Goal: Task Accomplishment & Management: Complete application form

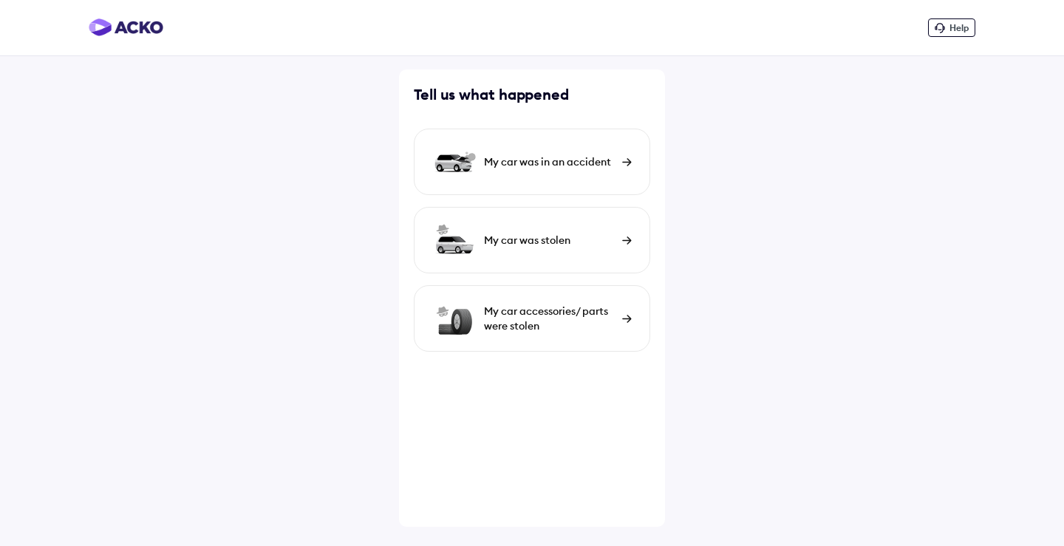
click at [582, 164] on div "My car was in an accident" at bounding box center [549, 161] width 131 height 15
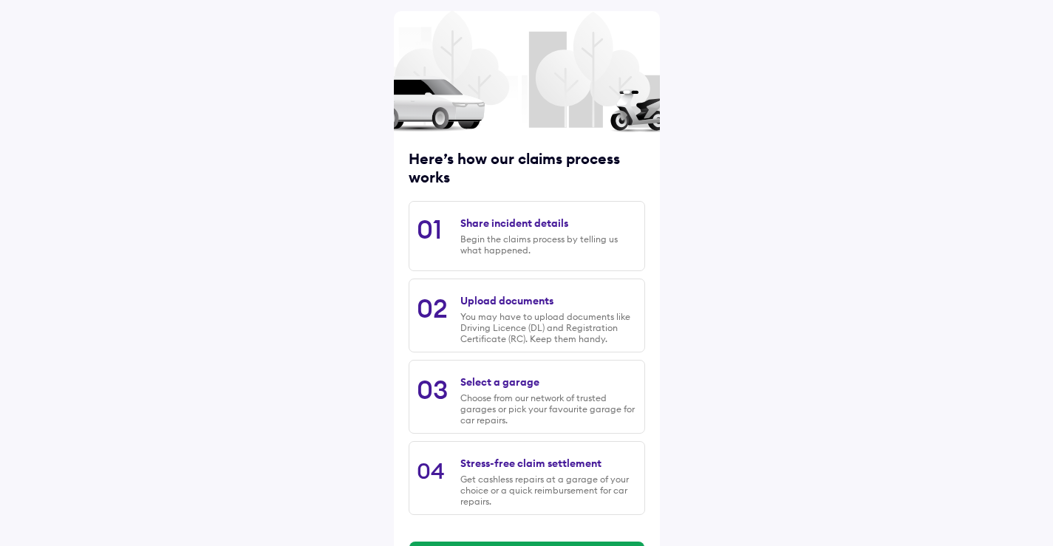
scroll to position [116, 0]
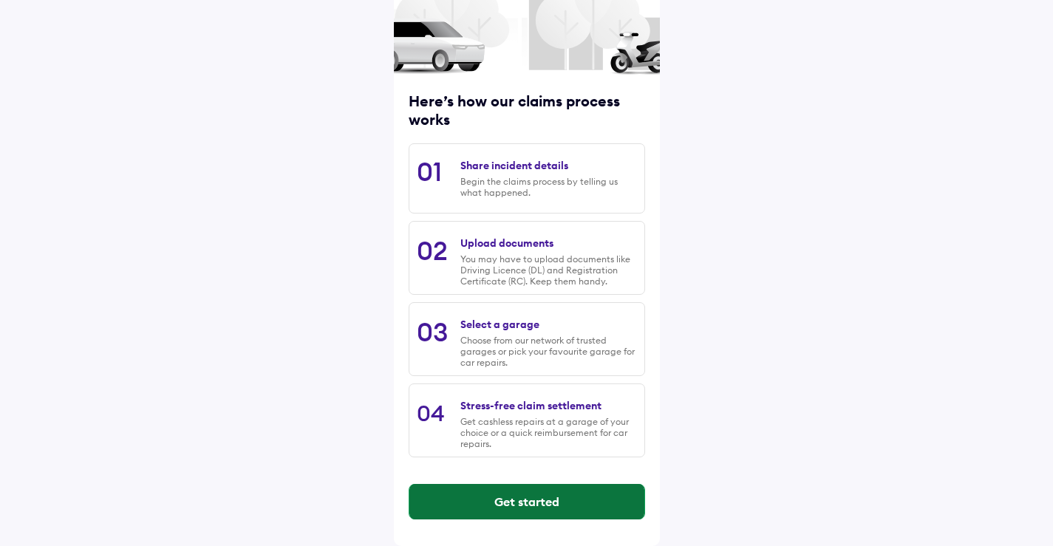
click at [537, 511] on button "Get started" at bounding box center [526, 501] width 235 height 35
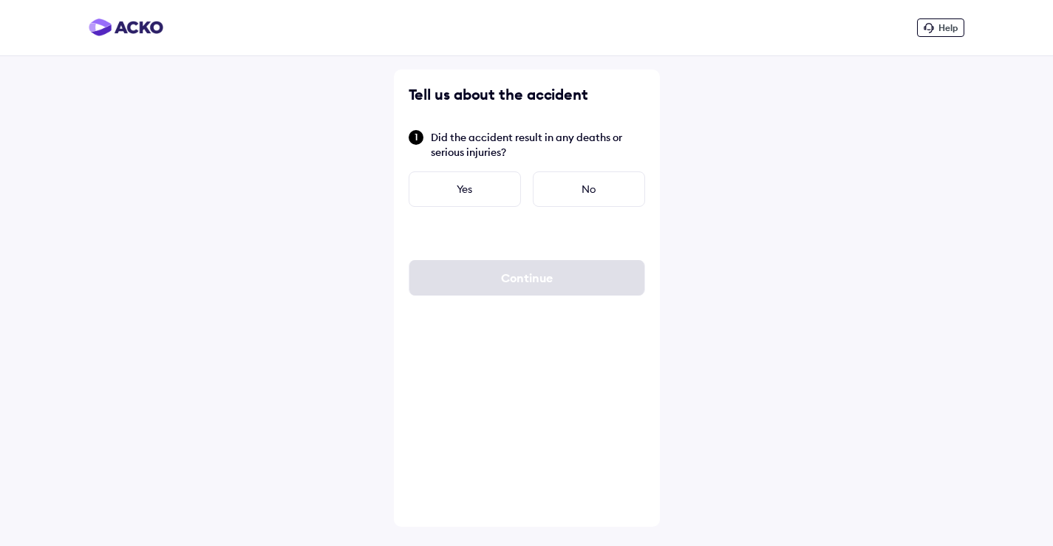
scroll to position [0, 0]
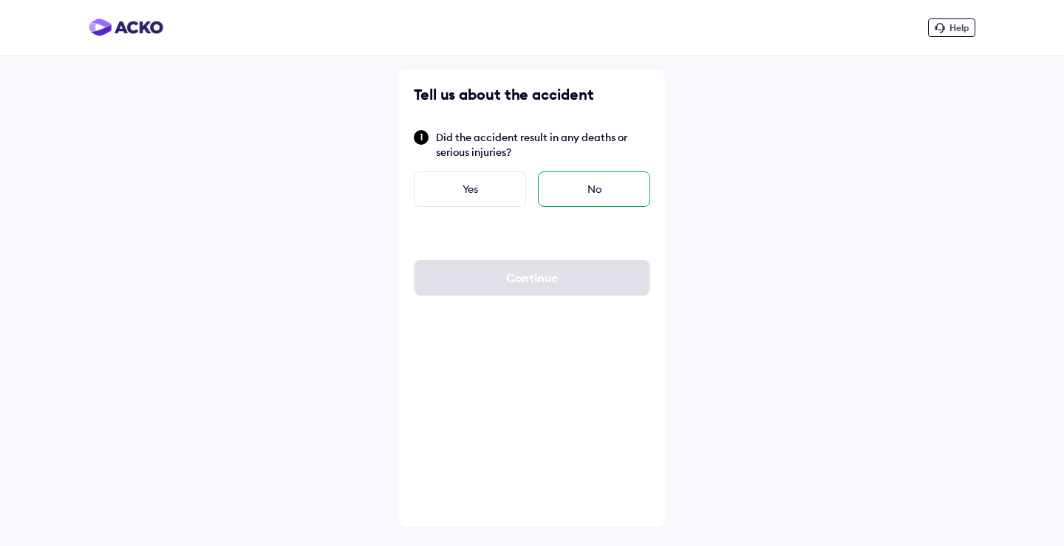
click at [576, 186] on div "No" at bounding box center [594, 188] width 112 height 35
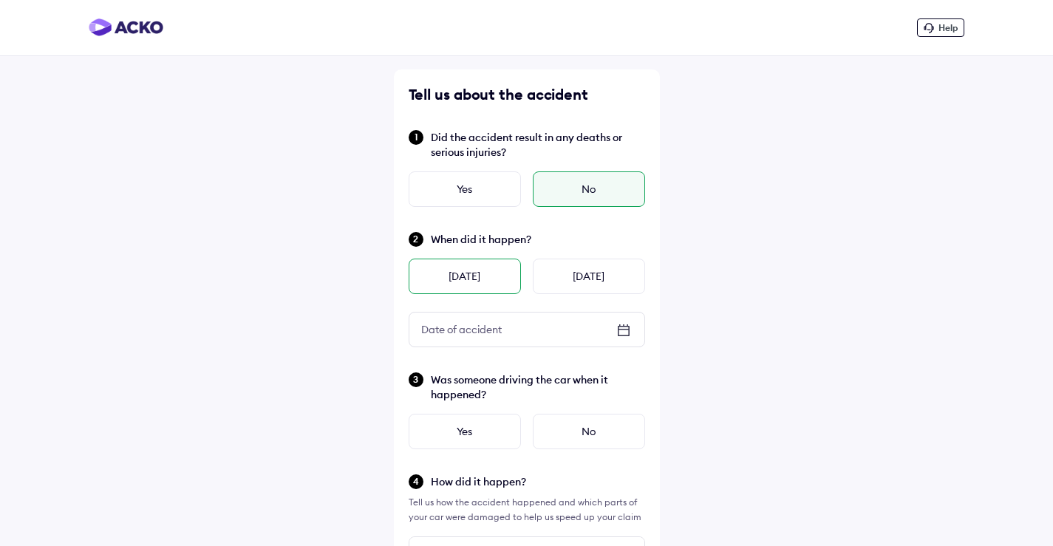
click at [489, 274] on div "[DATE]" at bounding box center [465, 276] width 112 height 35
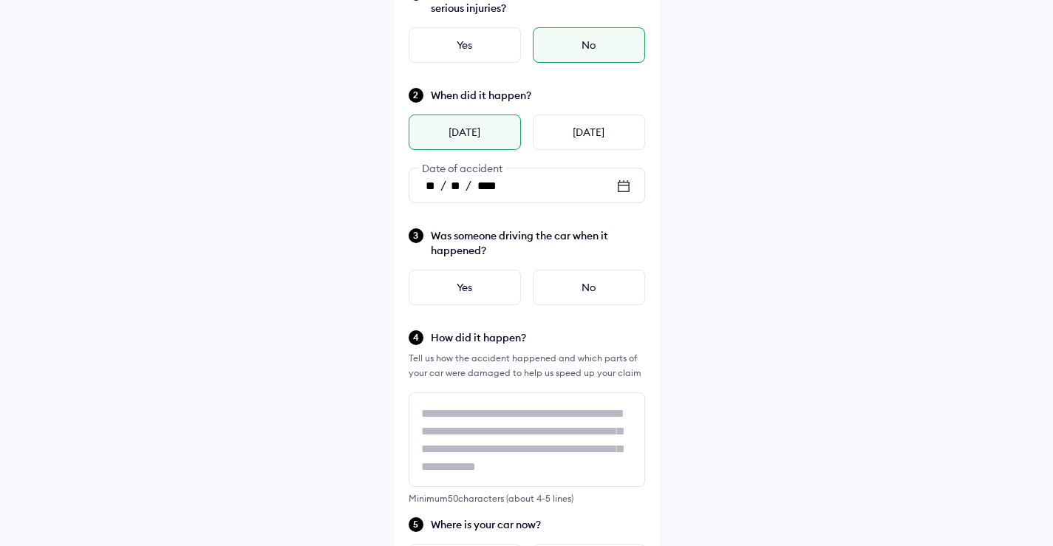
scroll to position [148, 0]
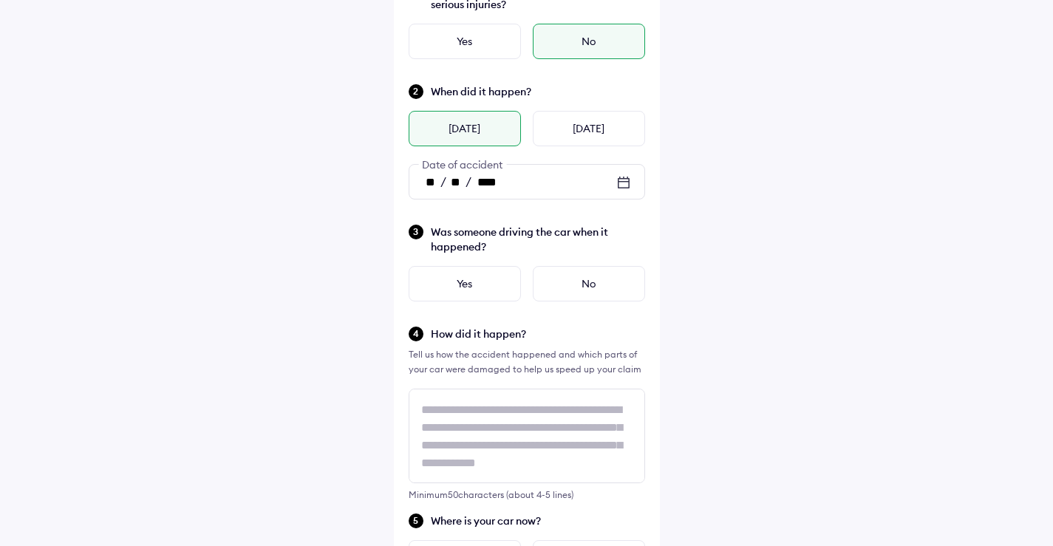
click at [466, 279] on div "Yes" at bounding box center [465, 283] width 112 height 35
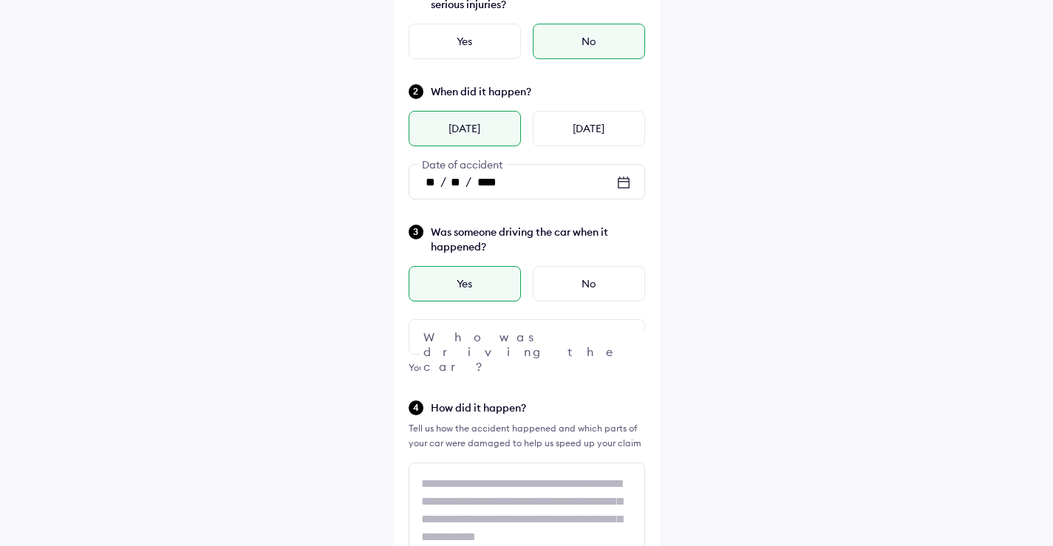
click at [518, 332] on div at bounding box center [527, 336] width 236 height 35
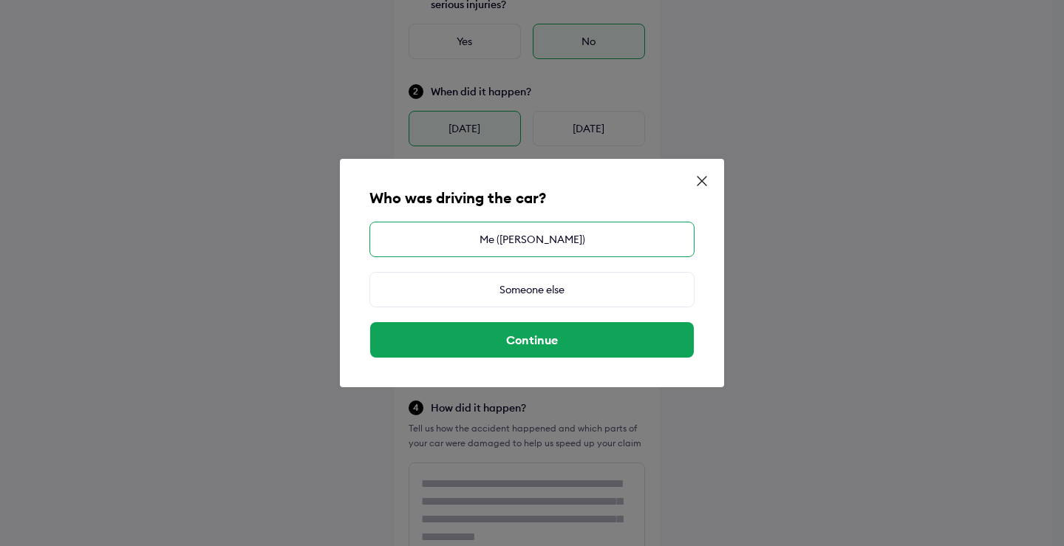
click at [553, 243] on div "Me ([PERSON_NAME])" at bounding box center [531, 239] width 325 height 35
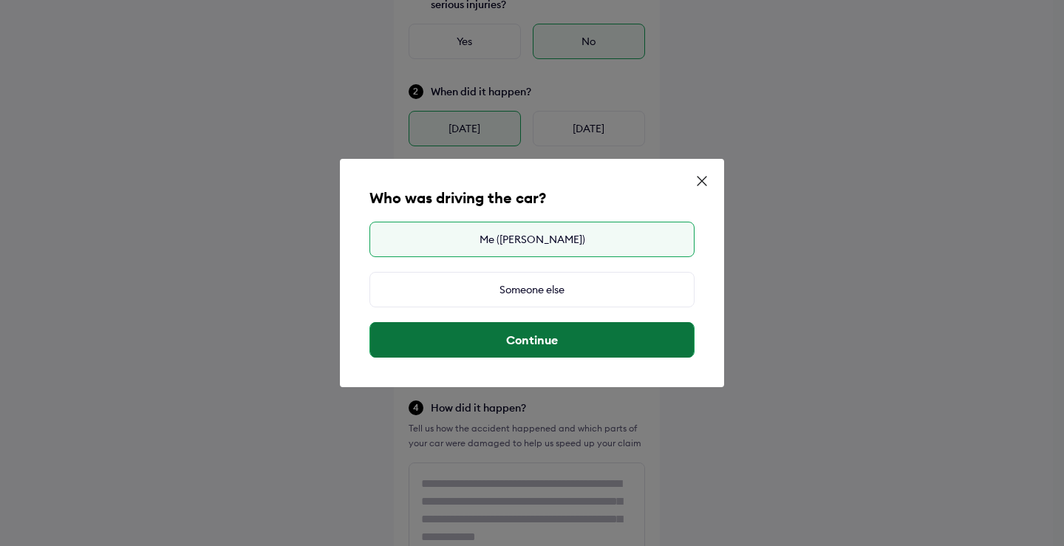
click at [523, 343] on button "Continue" at bounding box center [532, 339] width 324 height 35
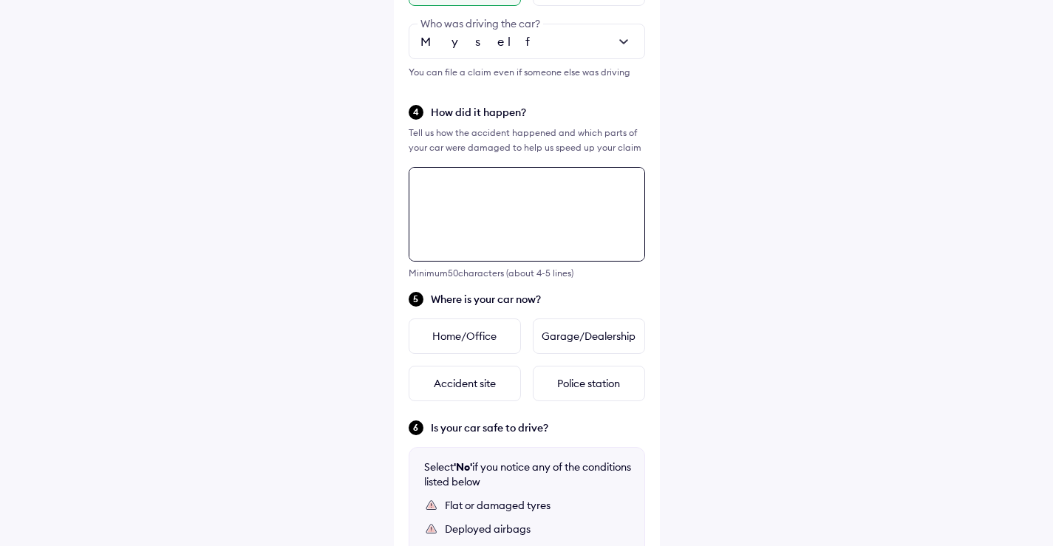
click at [502, 223] on div "Tell us about the accident Did the accident result in any deaths or serious inj…" at bounding box center [527, 225] width 266 height 1198
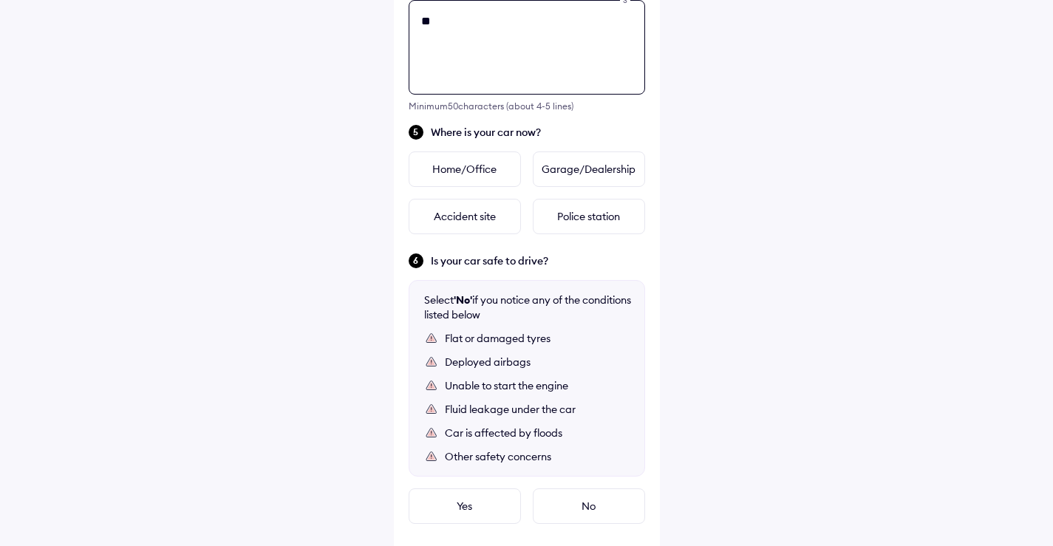
type textarea "*"
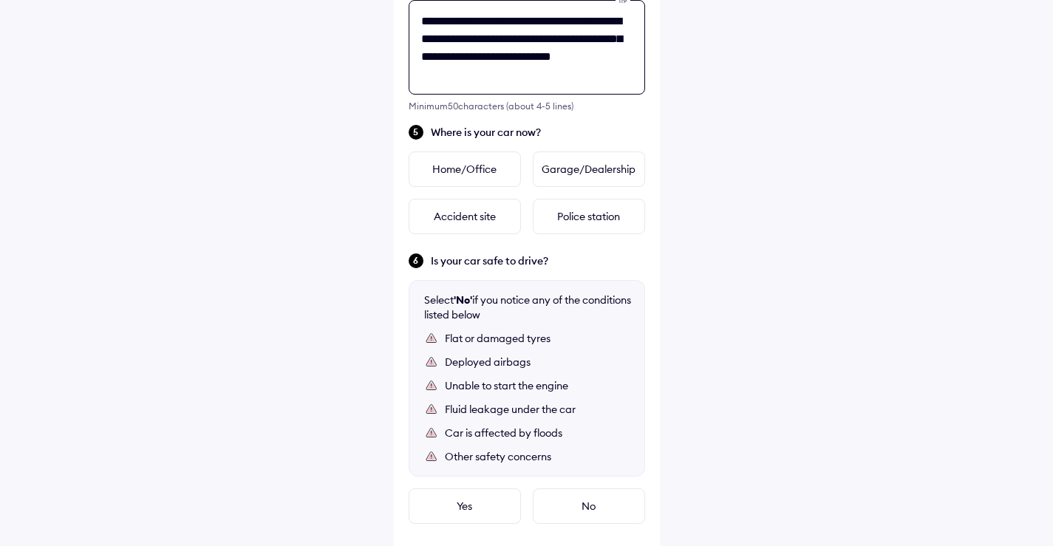
click at [453, 78] on textarea "**********" at bounding box center [527, 47] width 236 height 95
click at [505, 40] on textarea "**********" at bounding box center [527, 47] width 236 height 95
click at [504, 40] on textarea "**********" at bounding box center [527, 47] width 236 height 95
click at [525, 39] on textarea "**********" at bounding box center [527, 47] width 236 height 95
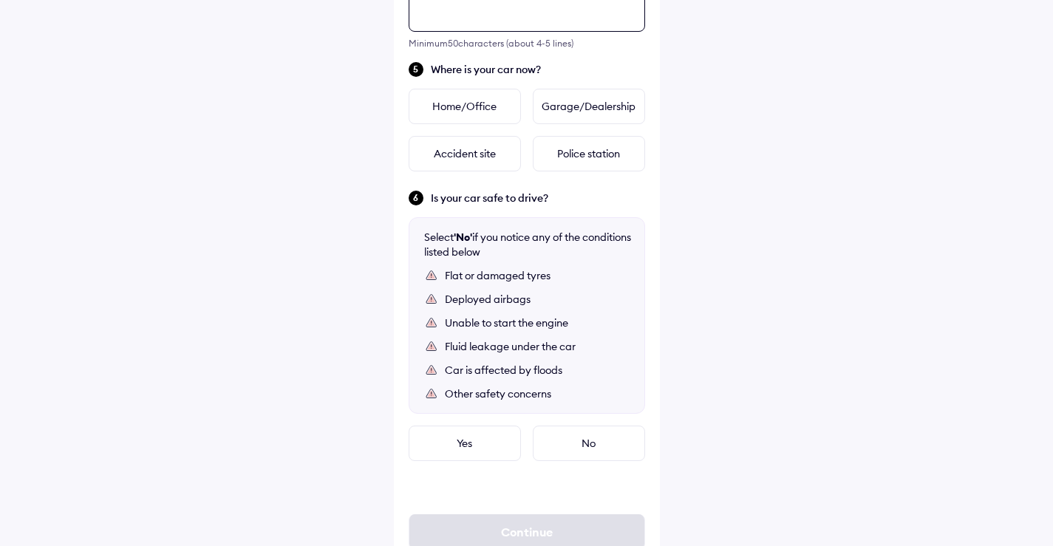
scroll to position [647, 0]
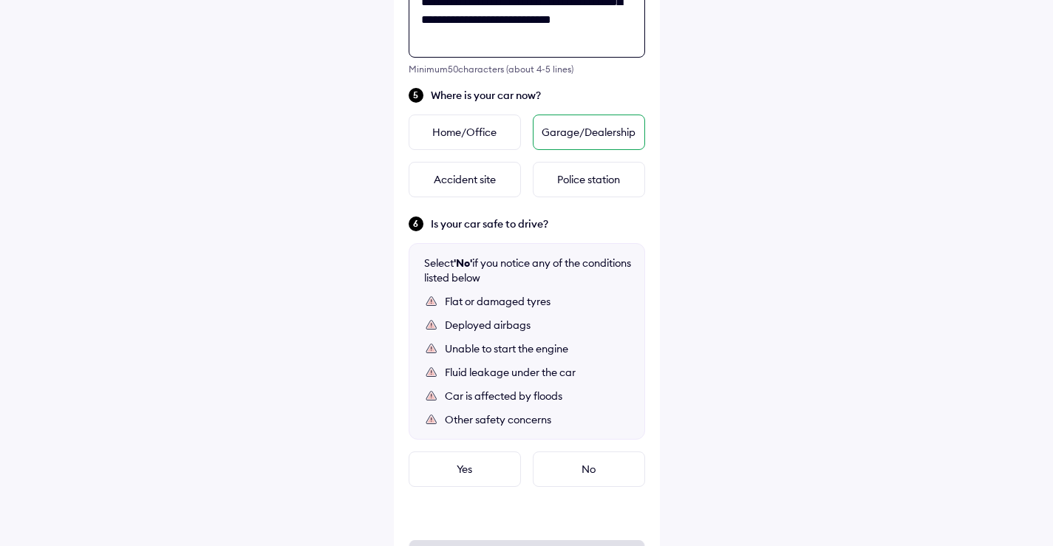
type textarea "**********"
click at [590, 129] on div "Garage/Dealership" at bounding box center [589, 132] width 112 height 35
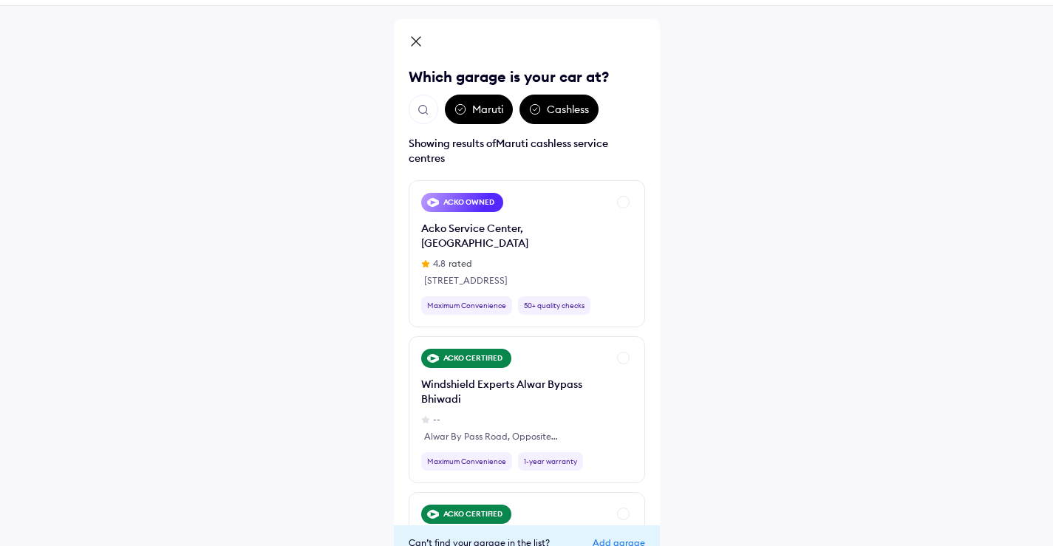
scroll to position [74, 0]
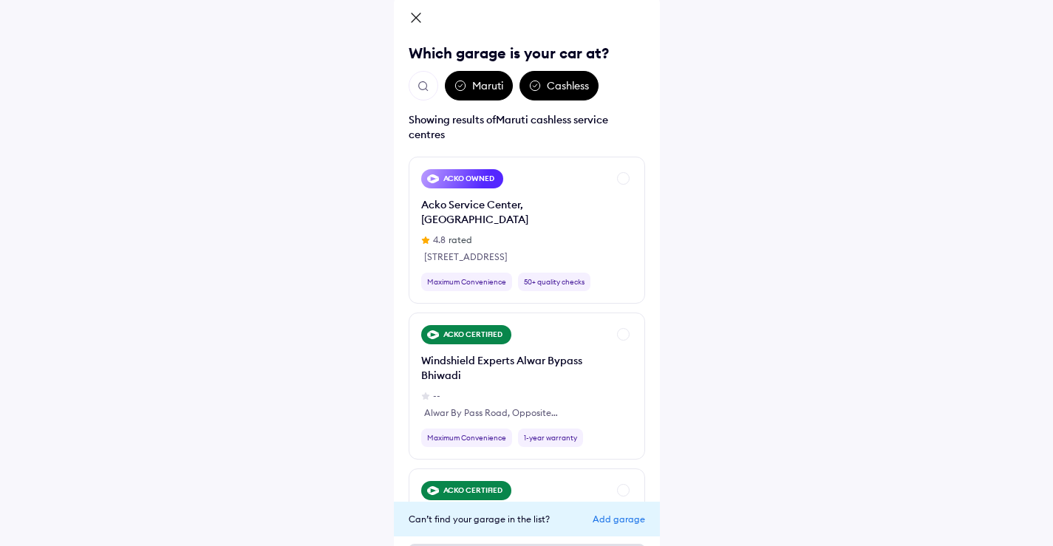
click at [554, 79] on div "Cashless" at bounding box center [559, 86] width 79 height 30
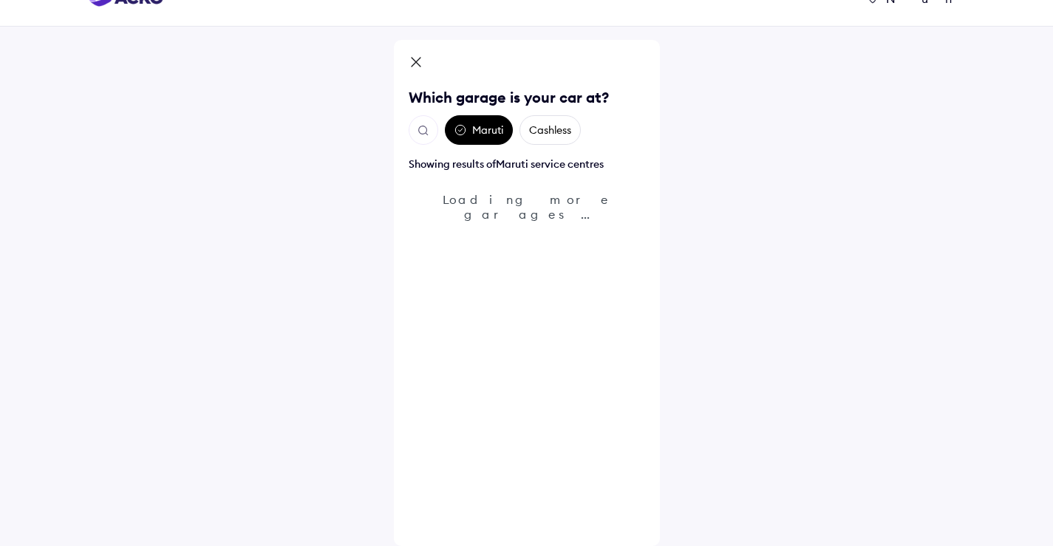
click at [544, 157] on div "Showing results of Maruti service centres" at bounding box center [527, 164] width 236 height 15
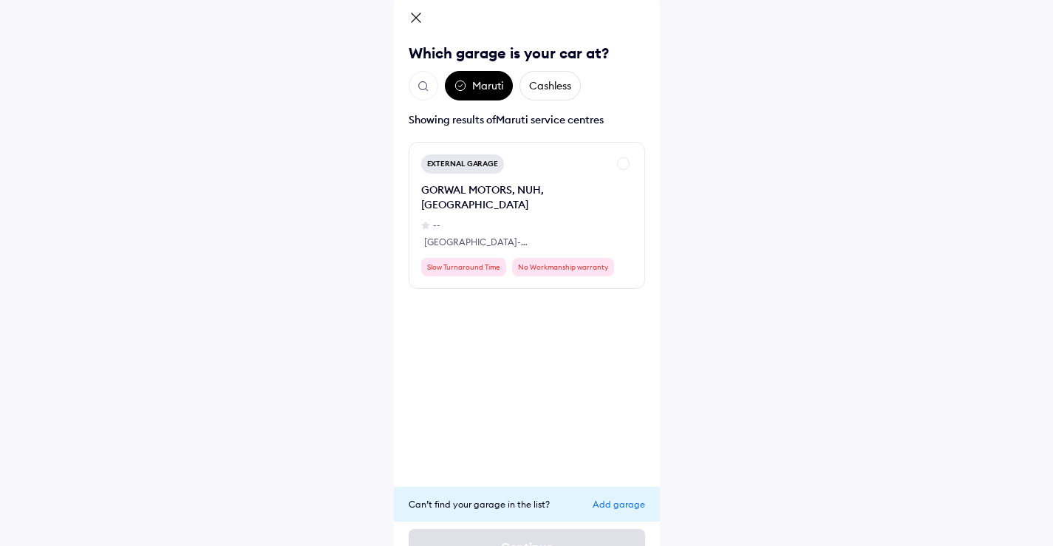
click at [562, 85] on div "Cashless" at bounding box center [550, 86] width 61 height 30
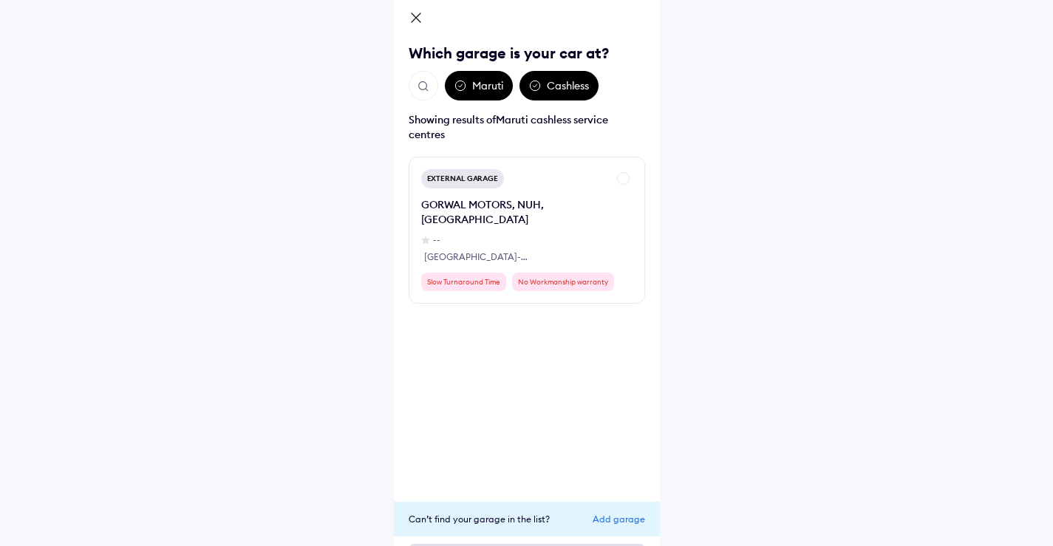
click at [428, 82] on img "Open search" at bounding box center [423, 86] width 13 height 13
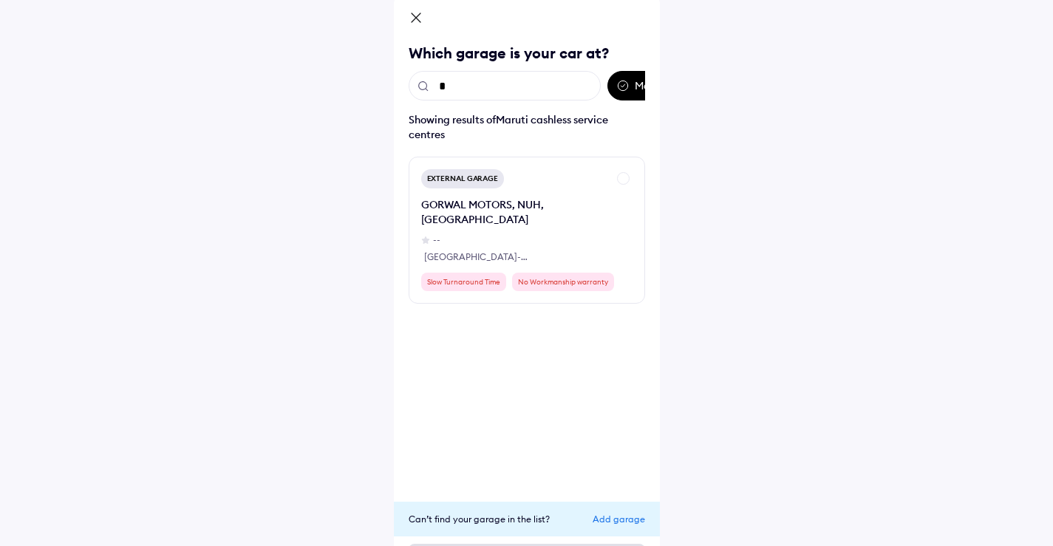
scroll to position [44, 0]
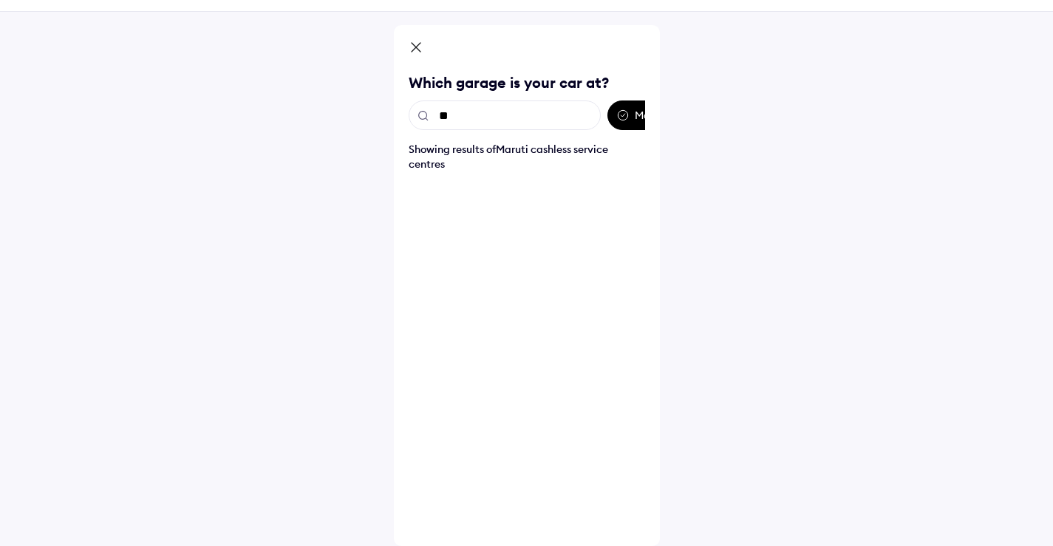
type input "***"
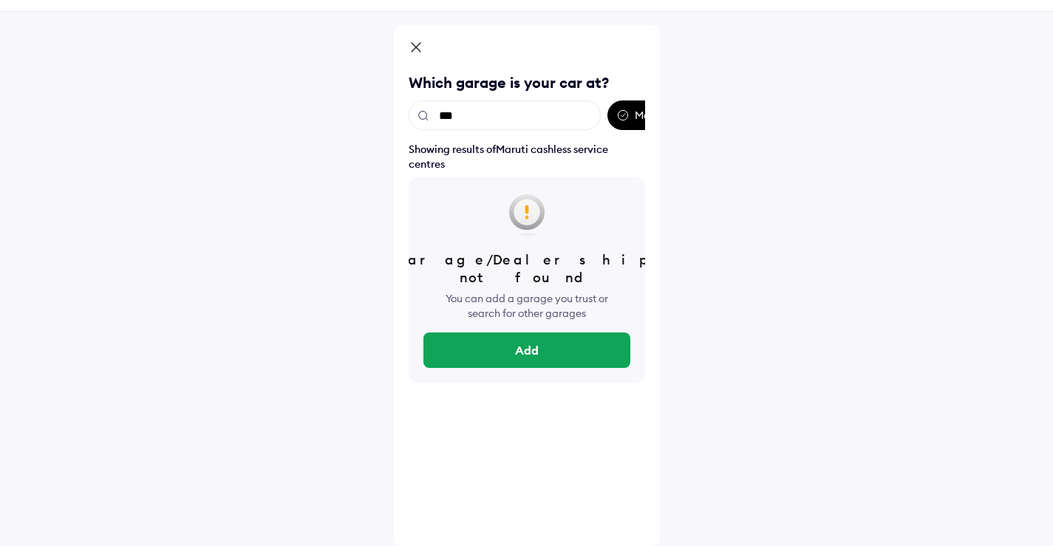
click at [536, 123] on input "***" at bounding box center [505, 116] width 192 height 30
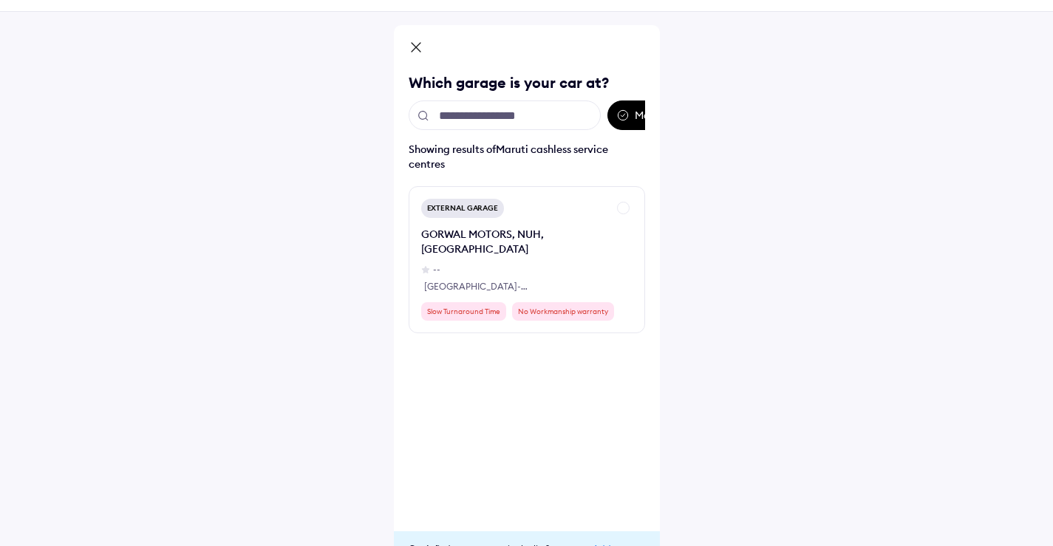
scroll to position [74, 0]
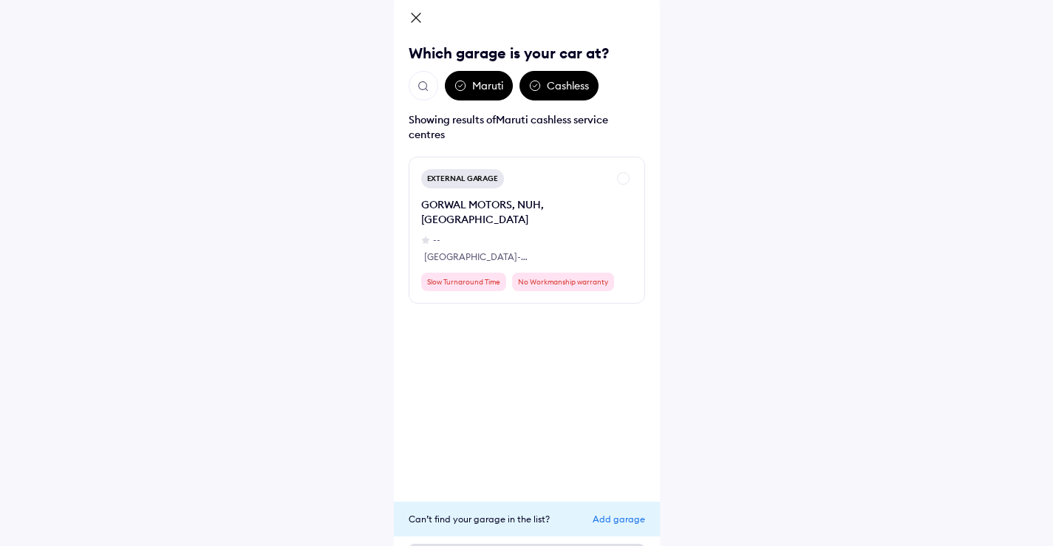
drag, startPoint x: 630, startPoint y: 84, endPoint x: 627, endPoint y: 116, distance: 32.6
click at [630, 84] on div "Maruti Cashless" at bounding box center [527, 86] width 236 height 30
click at [545, 92] on div "Cashless" at bounding box center [559, 86] width 79 height 30
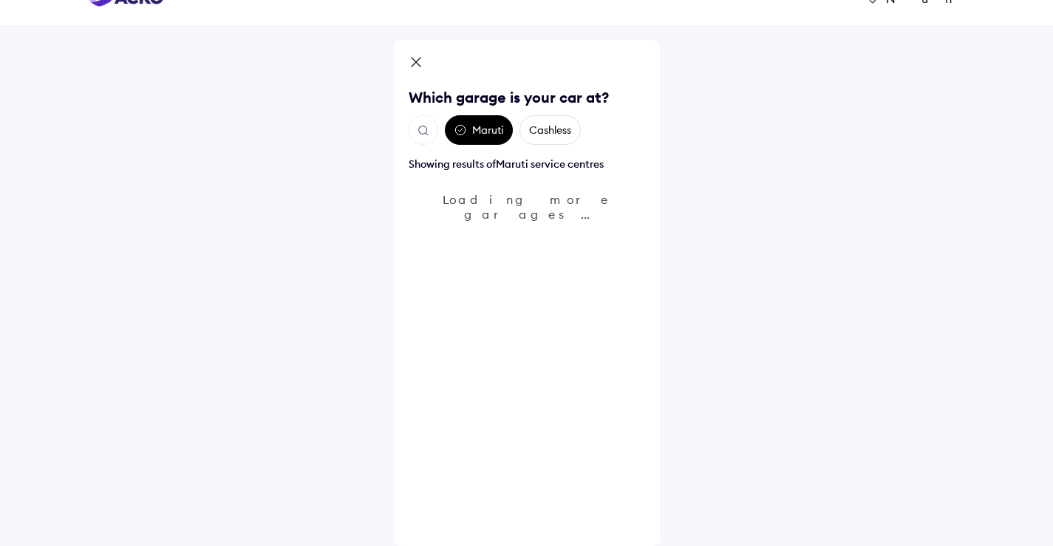
click at [474, 133] on div "Maruti Cashless Showing results of Maruti service centres Loading more garages.…" at bounding box center [527, 323] width 236 height 416
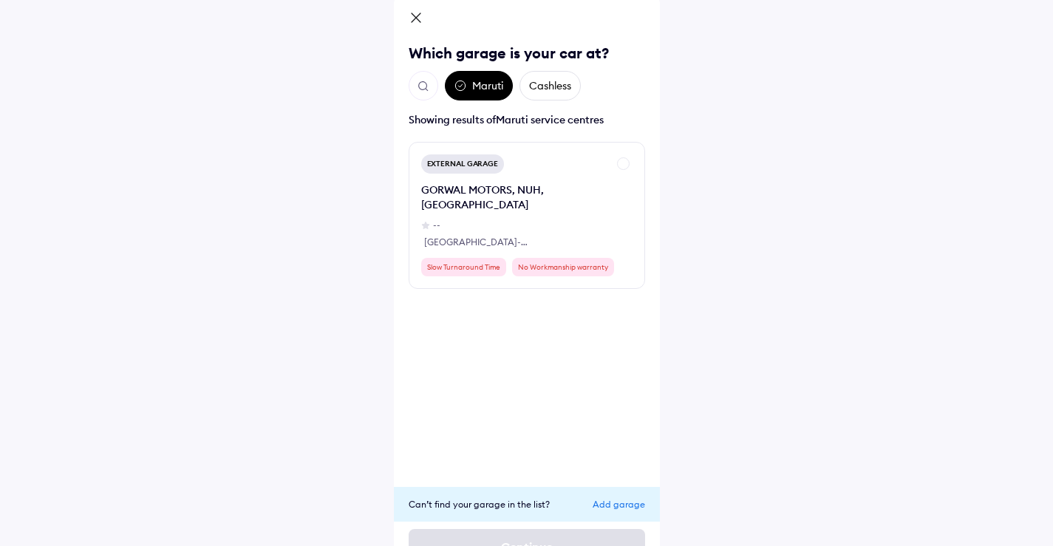
click at [467, 91] on div "Maruti" at bounding box center [479, 86] width 68 height 30
click at [457, 86] on icon at bounding box center [460, 86] width 12 height 12
click at [424, 93] on button "Open search" at bounding box center [424, 86] width 30 height 30
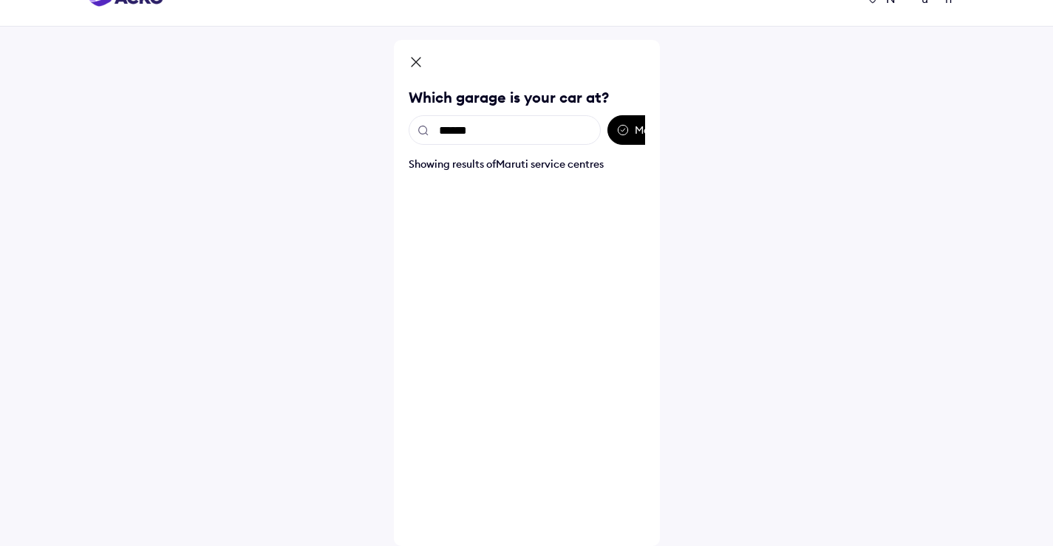
type input "******"
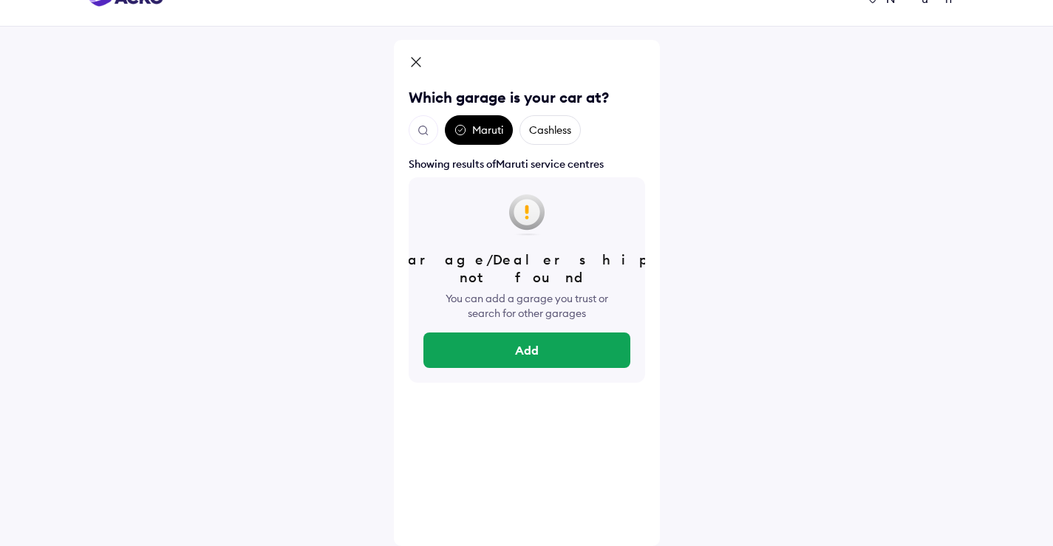
click at [548, 352] on div "Garage/Dealership not found You can add a garage you trust or search for other …" at bounding box center [527, 279] width 236 height 205
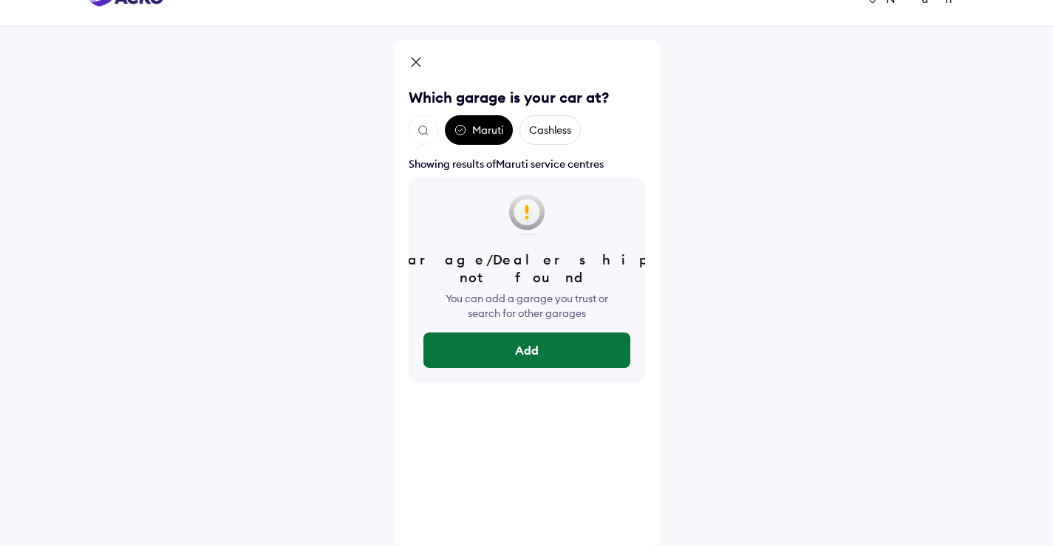
click at [551, 343] on button "Add" at bounding box center [526, 350] width 207 height 35
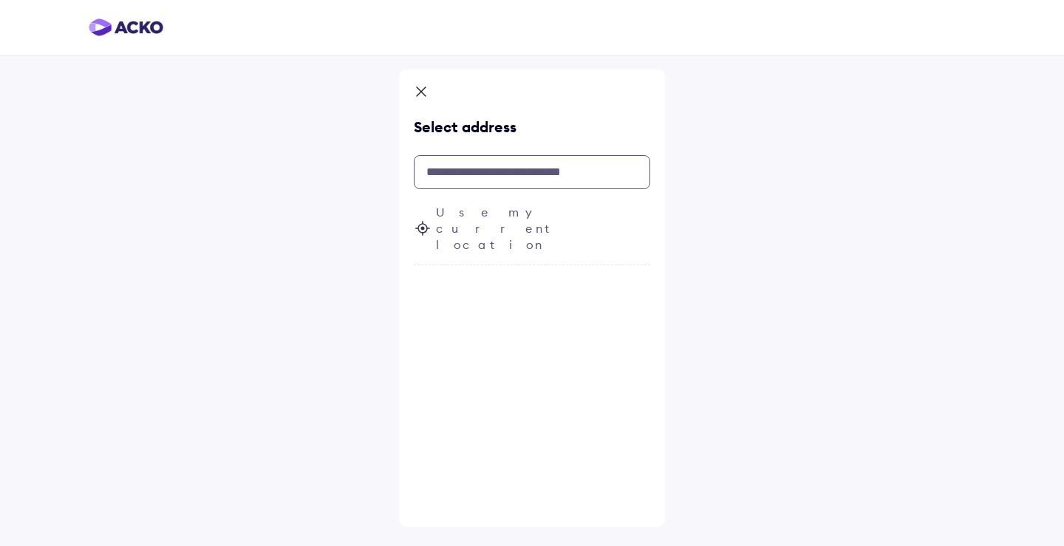
click at [494, 177] on input "text" at bounding box center [532, 172] width 236 height 34
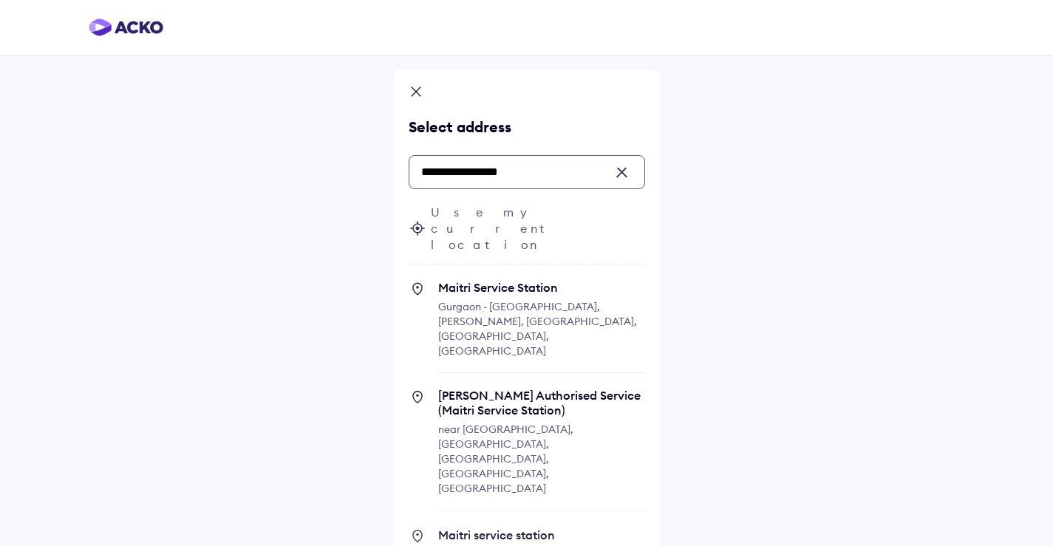
click at [481, 300] on span "Gurgaon - [GEOGRAPHIC_DATA], [PERSON_NAME], [GEOGRAPHIC_DATA], [GEOGRAPHIC_DATA…" at bounding box center [537, 329] width 199 height 58
type input "**********"
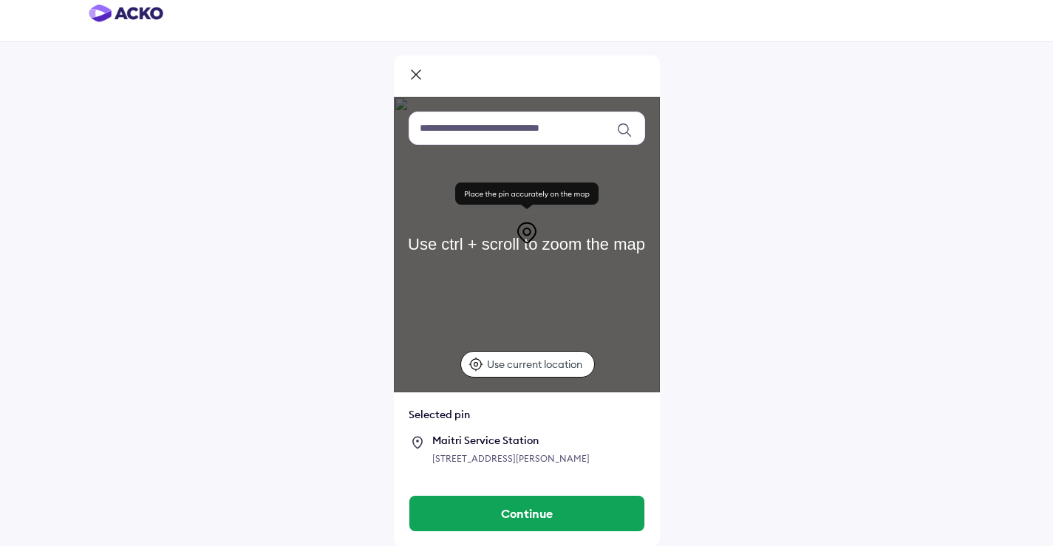
scroll to position [29, 0]
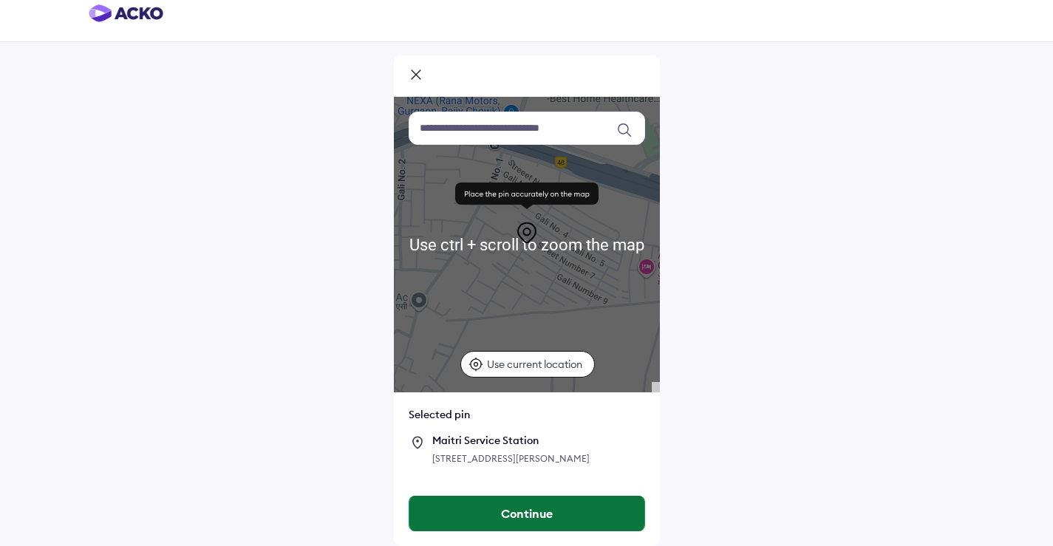
click at [514, 519] on button "Continue" at bounding box center [526, 513] width 235 height 35
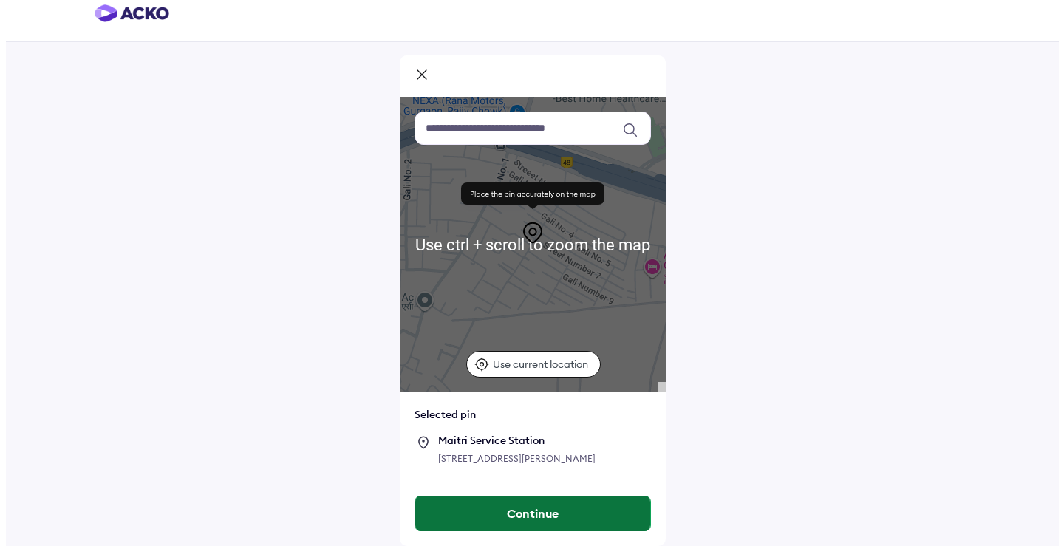
scroll to position [0, 0]
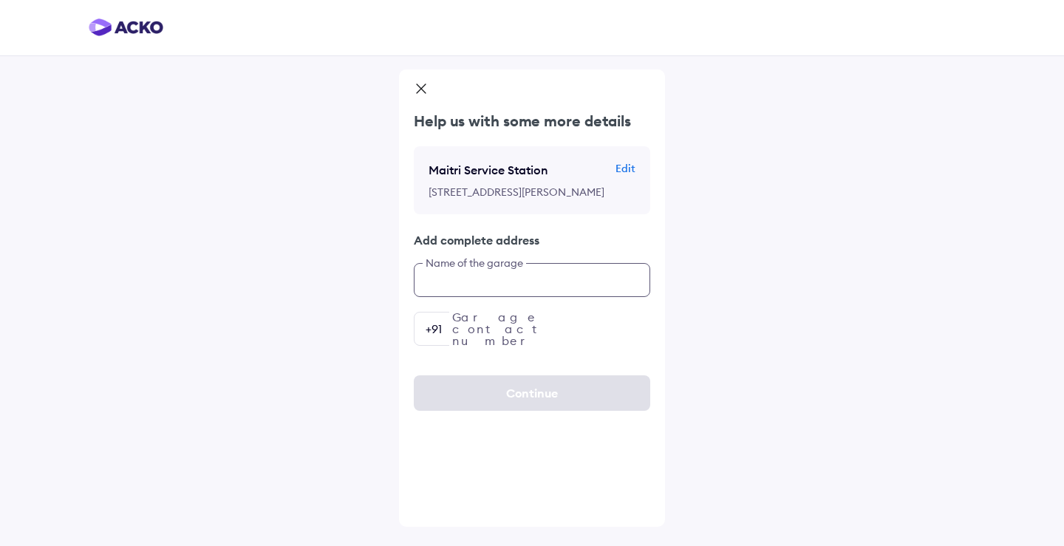
click at [505, 297] on input "text" at bounding box center [532, 280] width 236 height 34
type input "*"
type input "**********"
type input "*"
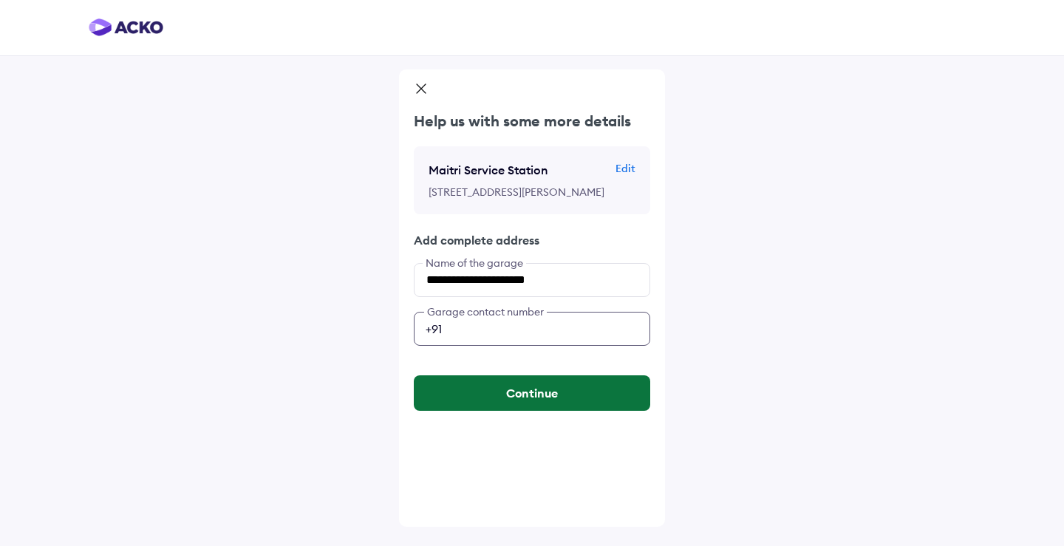
type input "**********"
click at [547, 411] on button "Continue" at bounding box center [532, 392] width 236 height 35
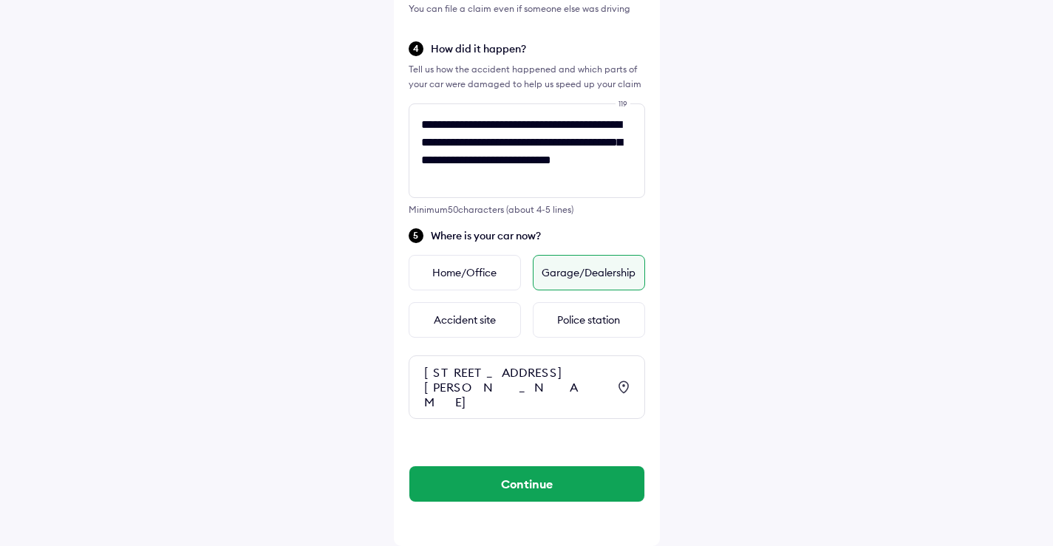
scroll to position [522, 0]
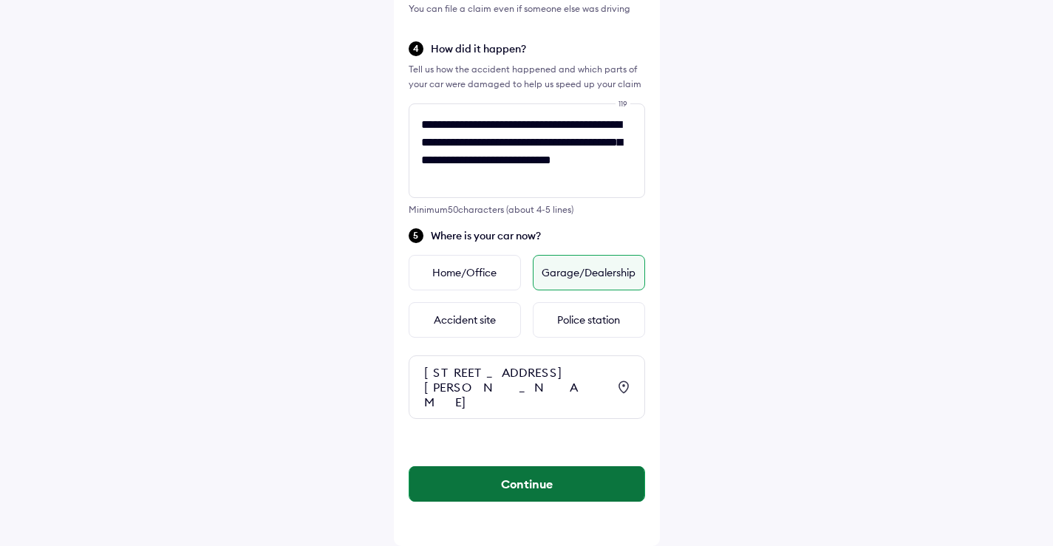
click at [525, 477] on button "Continue" at bounding box center [526, 483] width 235 height 35
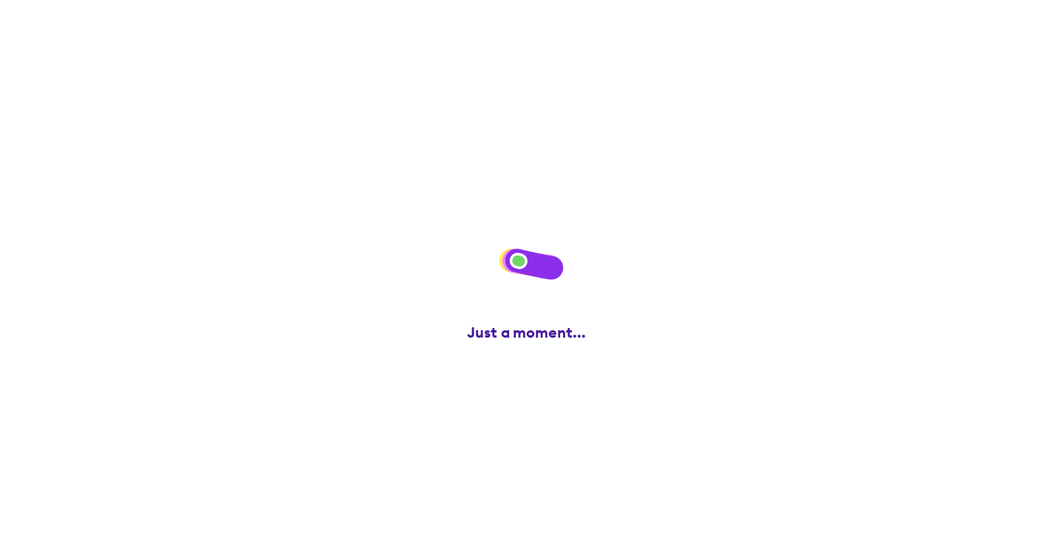
scroll to position [0, 0]
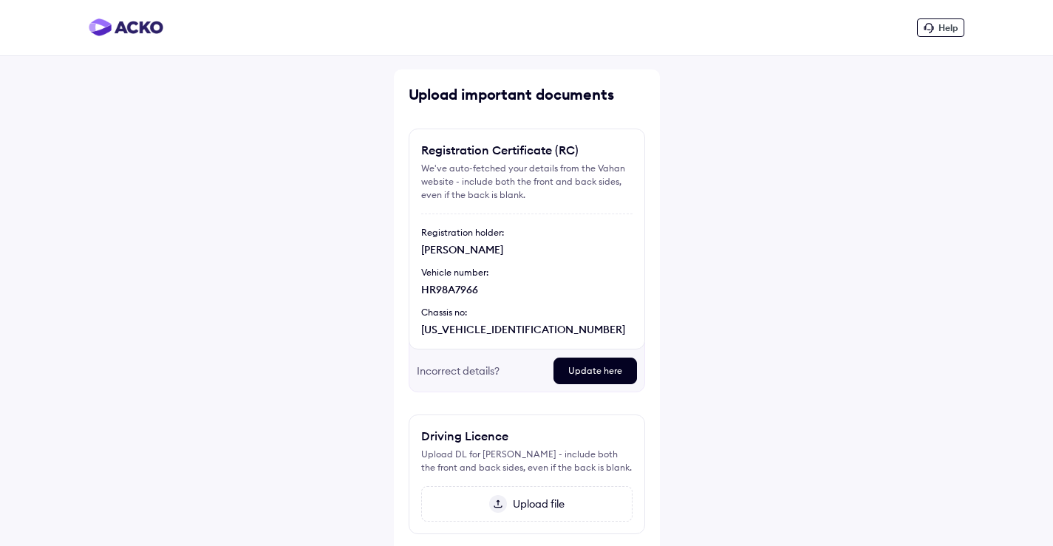
scroll to position [74, 0]
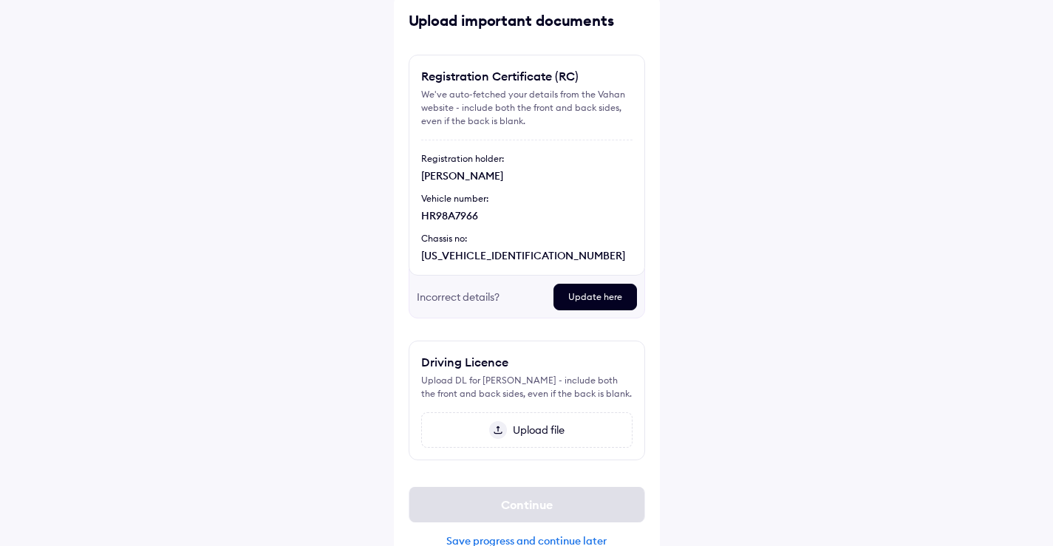
click at [587, 304] on div "Update here" at bounding box center [596, 297] width 84 height 27
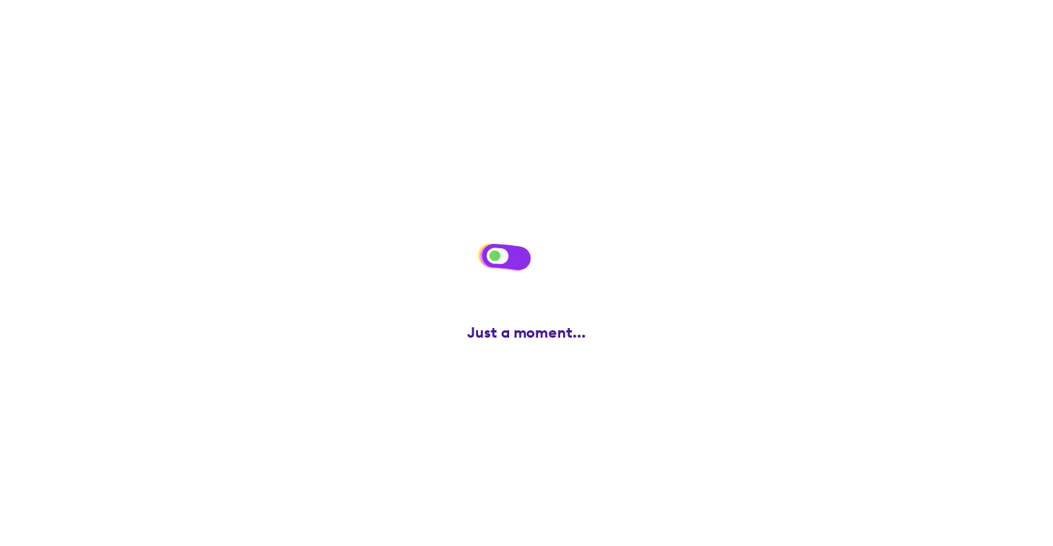
scroll to position [0, 0]
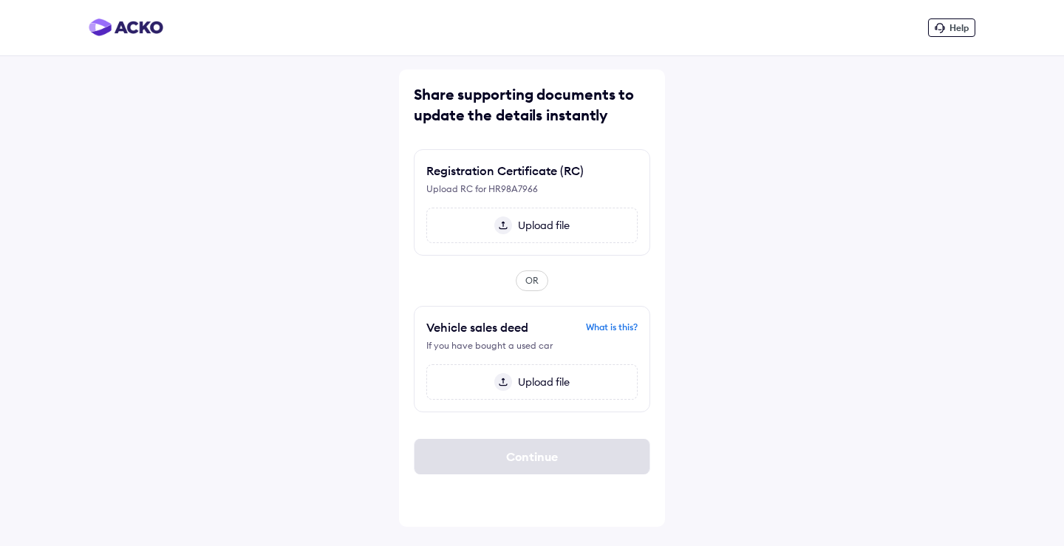
click at [538, 224] on span "Upload file" at bounding box center [541, 225] width 58 height 13
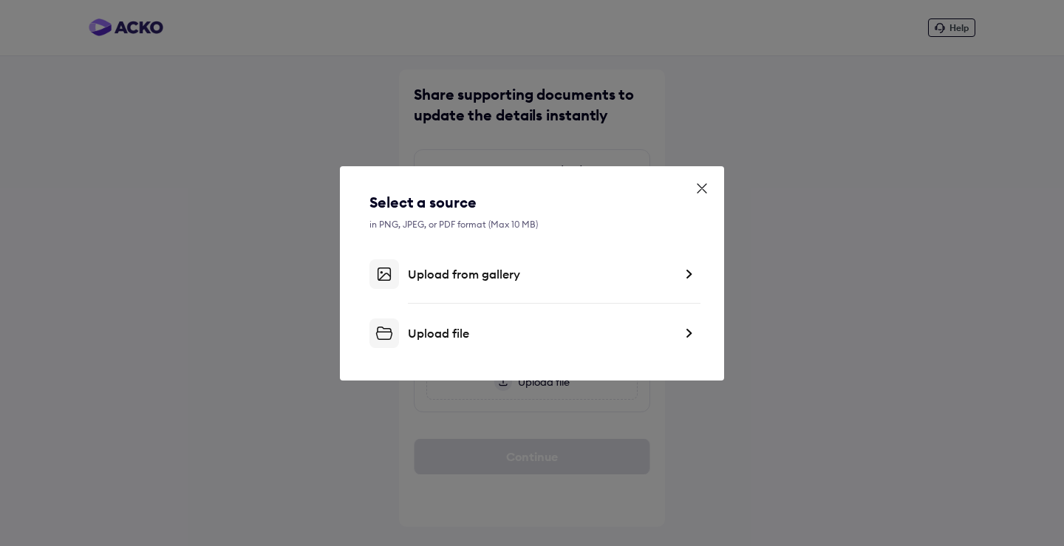
click at [497, 274] on div "Upload from gallery" at bounding box center [541, 274] width 266 height 15
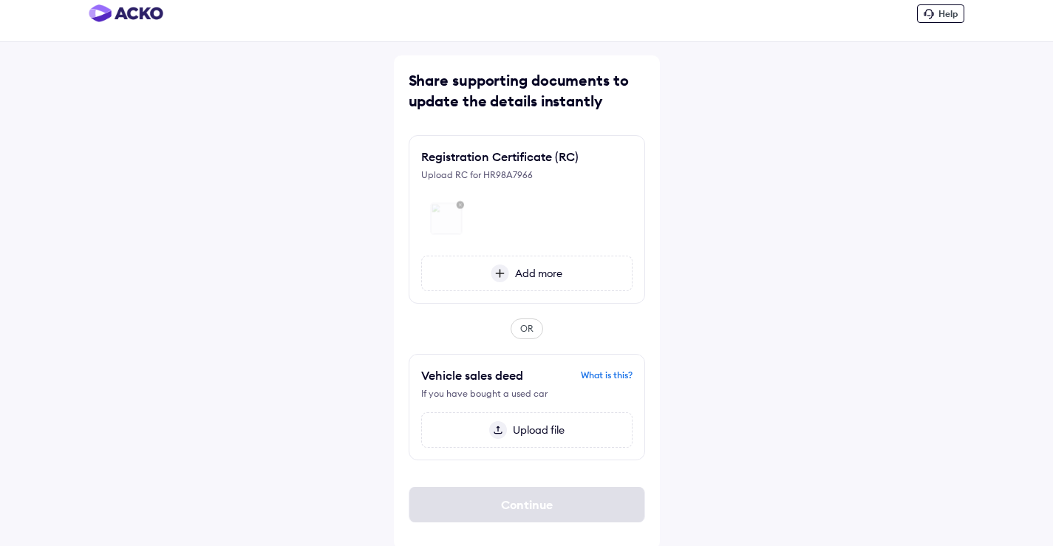
scroll to position [17, 0]
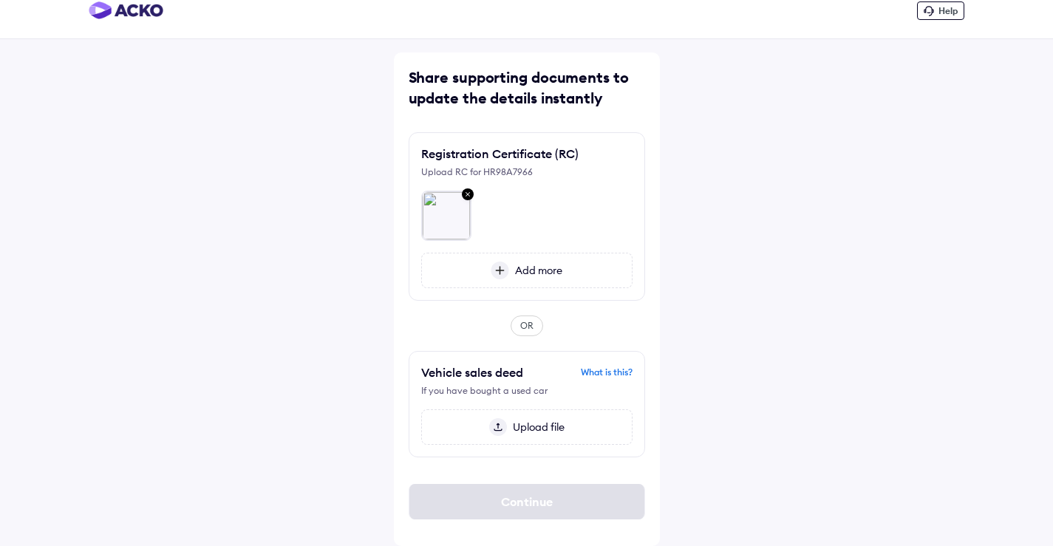
click at [520, 427] on span "Upload file" at bounding box center [536, 426] width 58 height 13
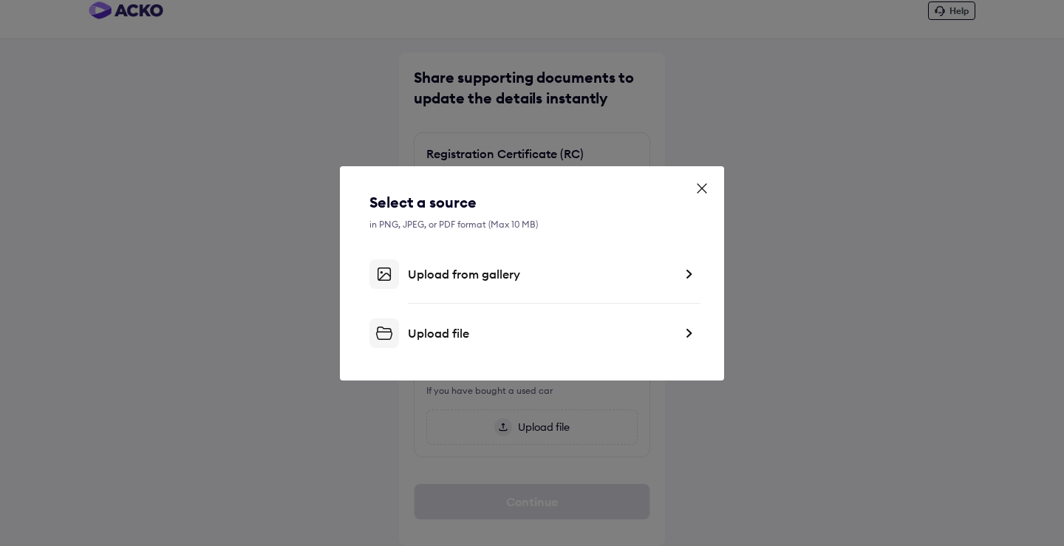
click at [441, 270] on div "Upload from gallery" at bounding box center [541, 274] width 266 height 15
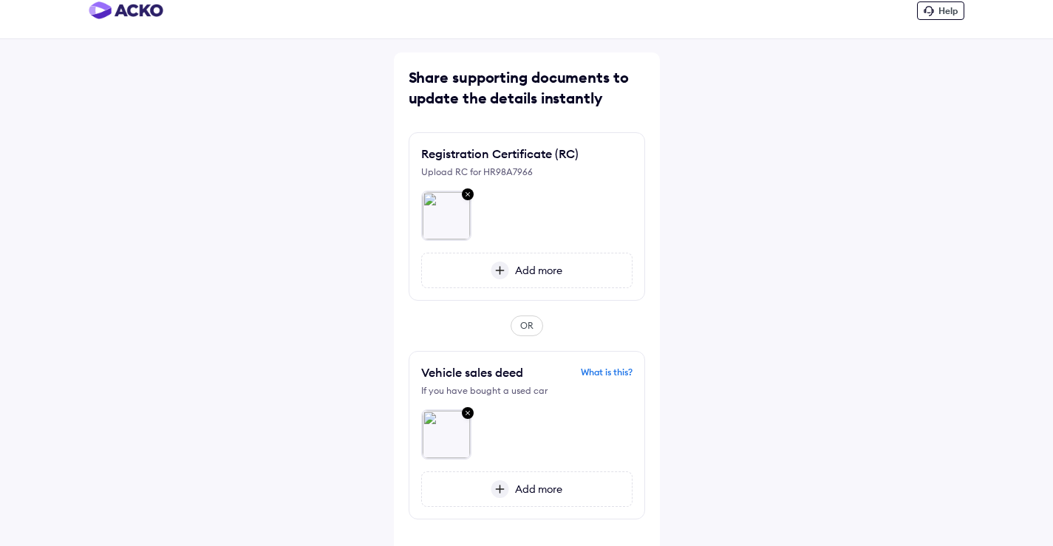
scroll to position [79, 0]
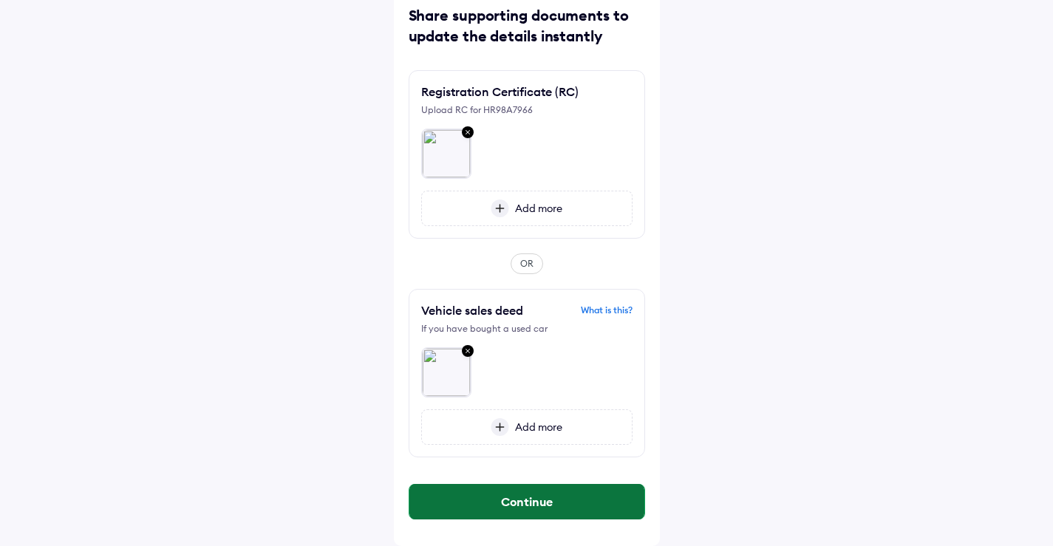
click at [526, 501] on button "Continue" at bounding box center [526, 501] width 235 height 35
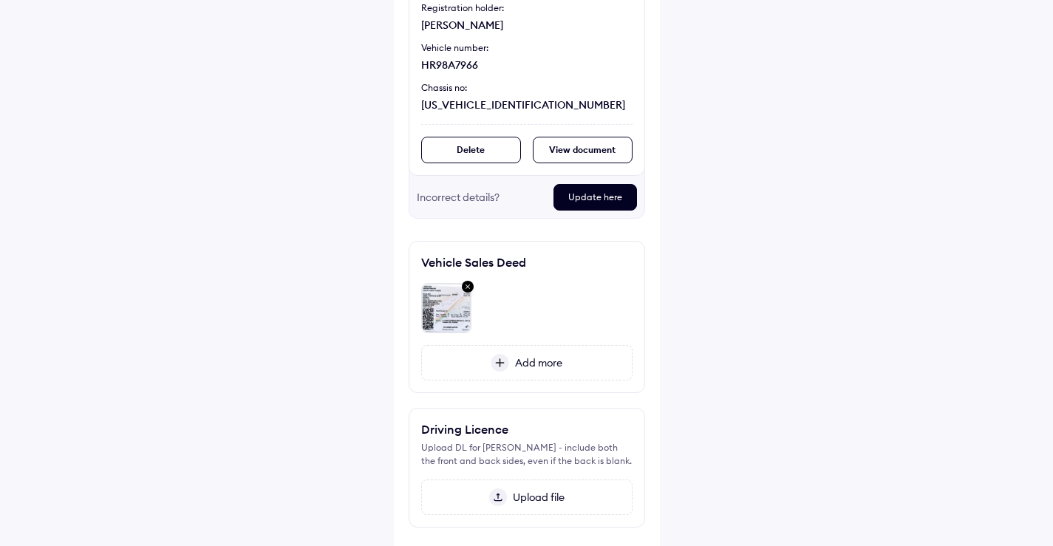
scroll to position [148, 0]
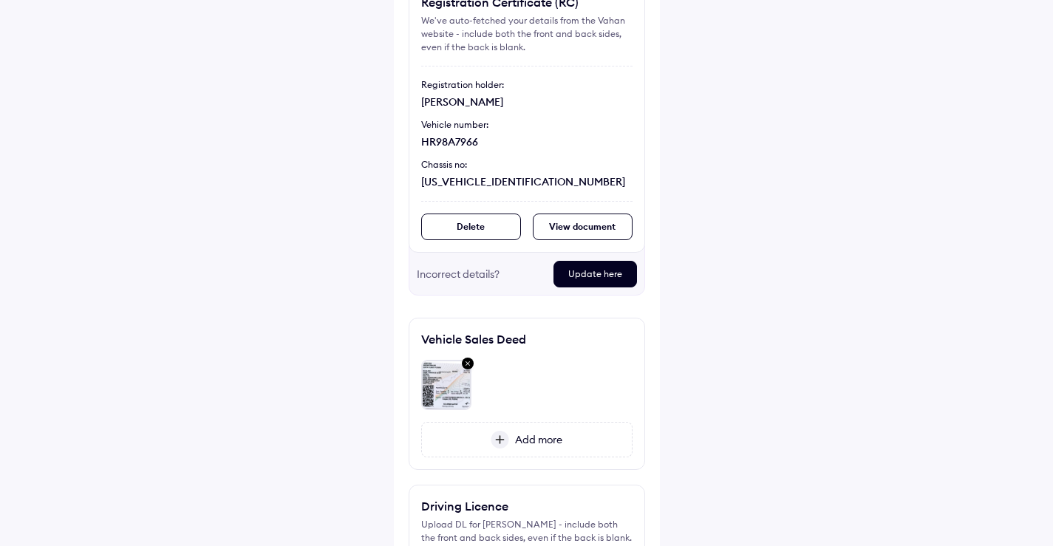
click at [586, 276] on div "Update here" at bounding box center [596, 274] width 84 height 27
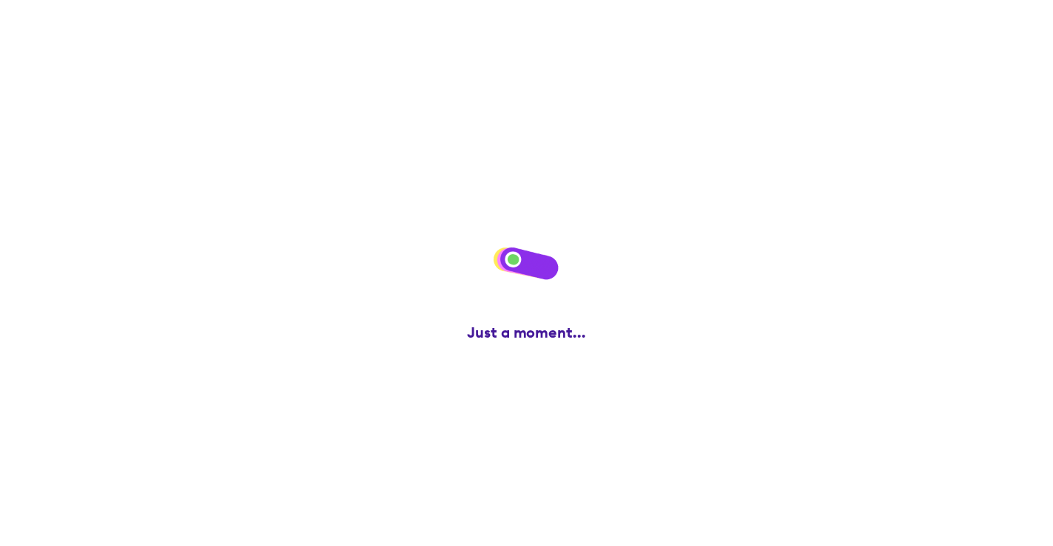
scroll to position [0, 0]
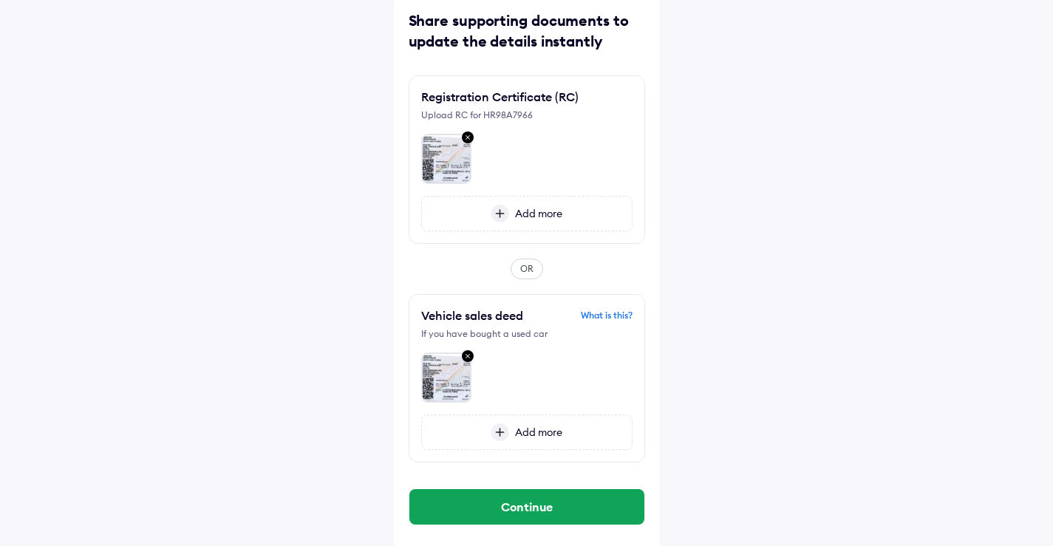
scroll to position [79, 0]
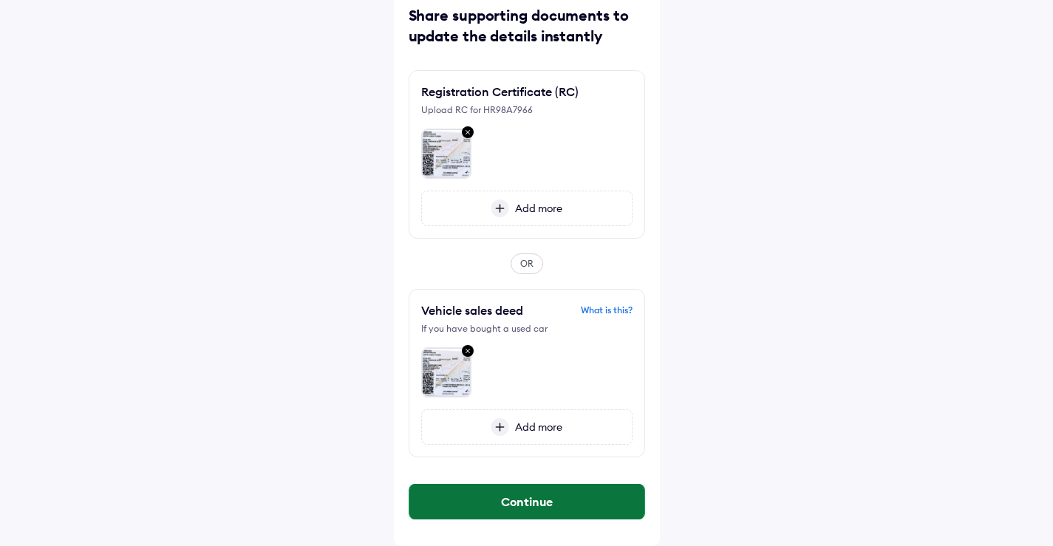
click at [536, 503] on button "Continue" at bounding box center [526, 501] width 235 height 35
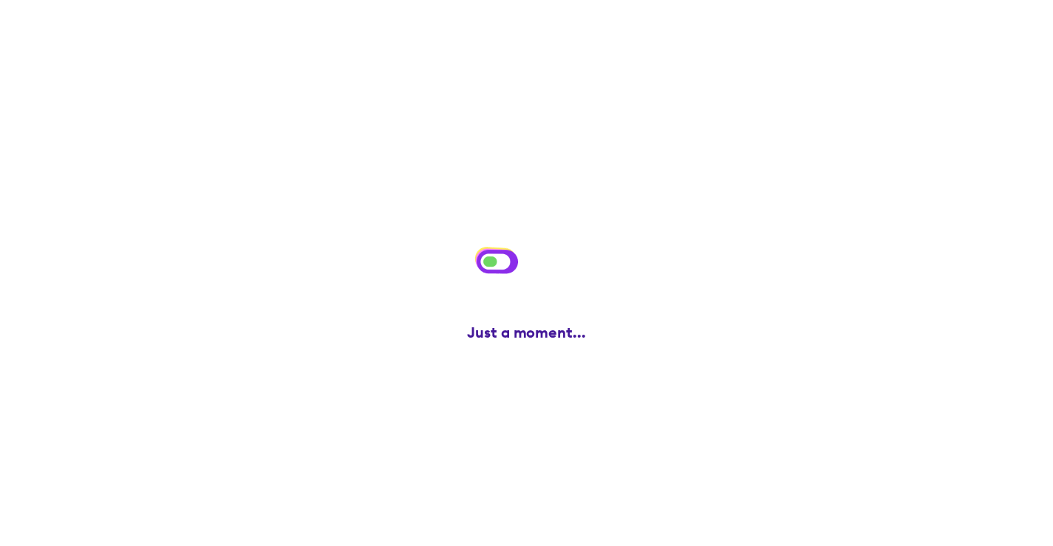
scroll to position [0, 0]
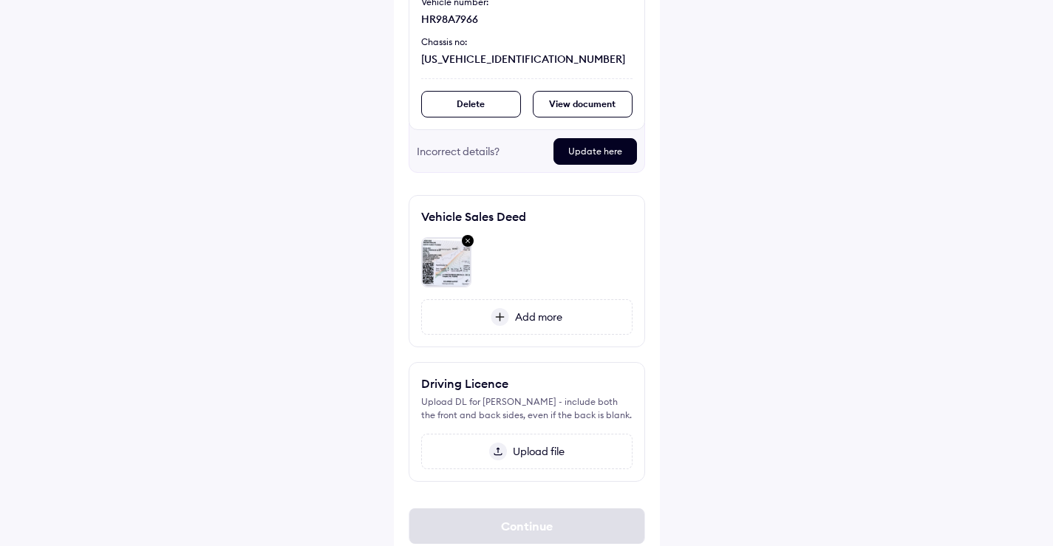
scroll to position [246, 0]
